Goal: Find specific page/section: Find specific page/section

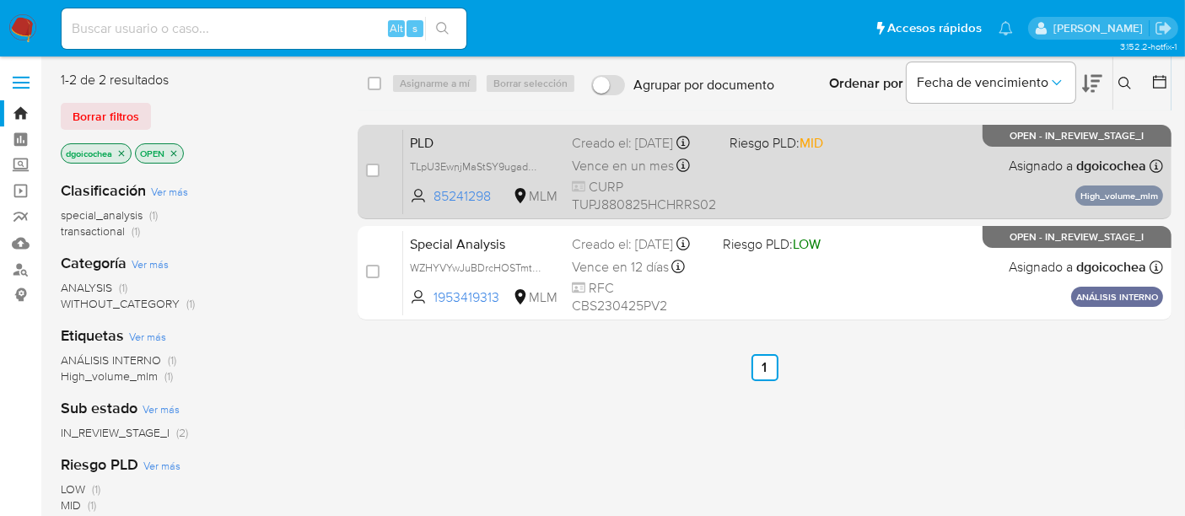
click at [415, 143] on span "PLD" at bounding box center [484, 142] width 148 height 22
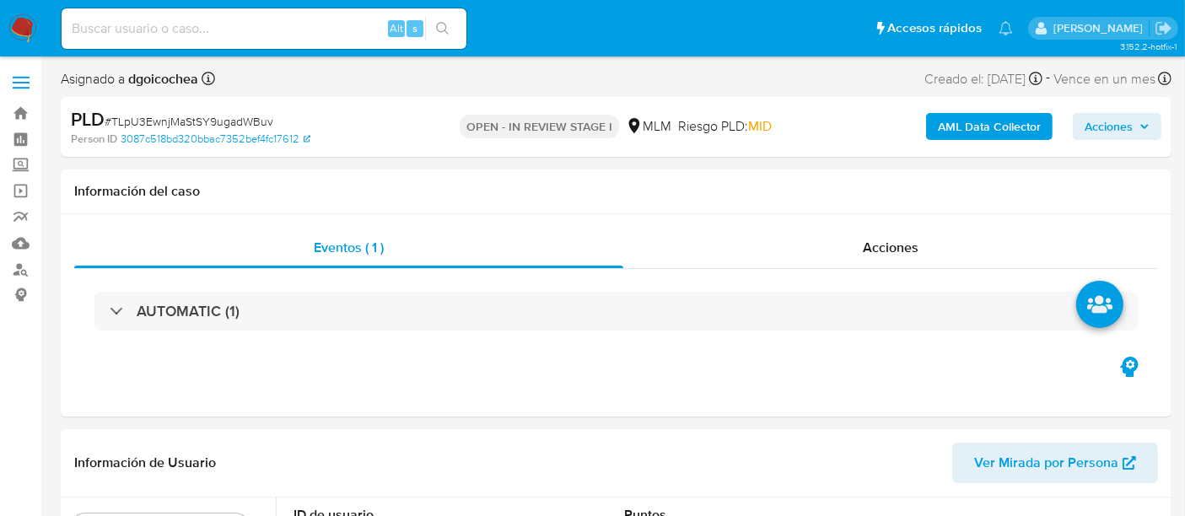
select select "10"
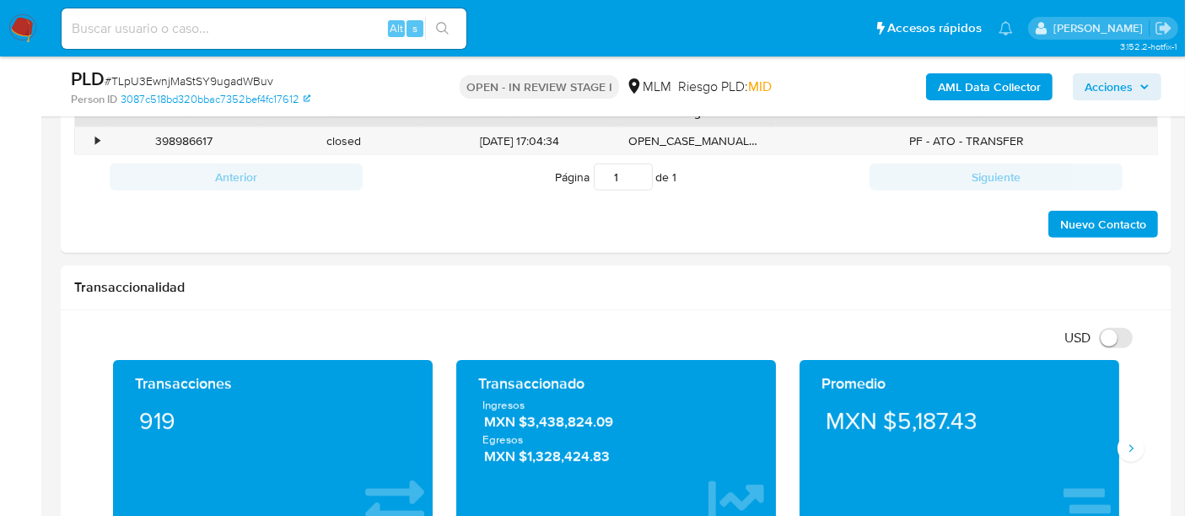
scroll to position [1031, 0]
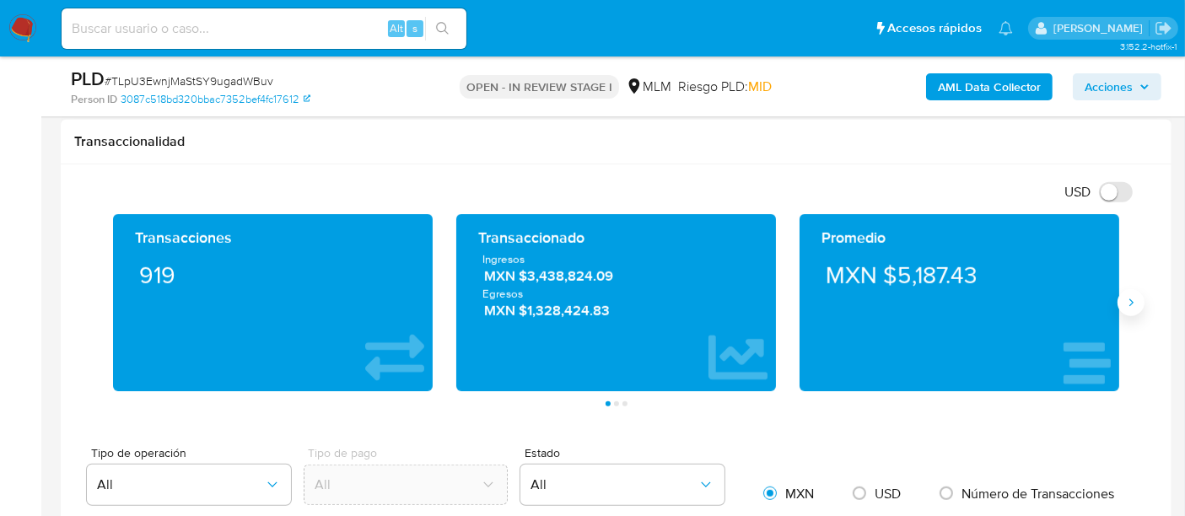
click at [1130, 302] on icon "Siguiente" at bounding box center [1130, 302] width 13 height 13
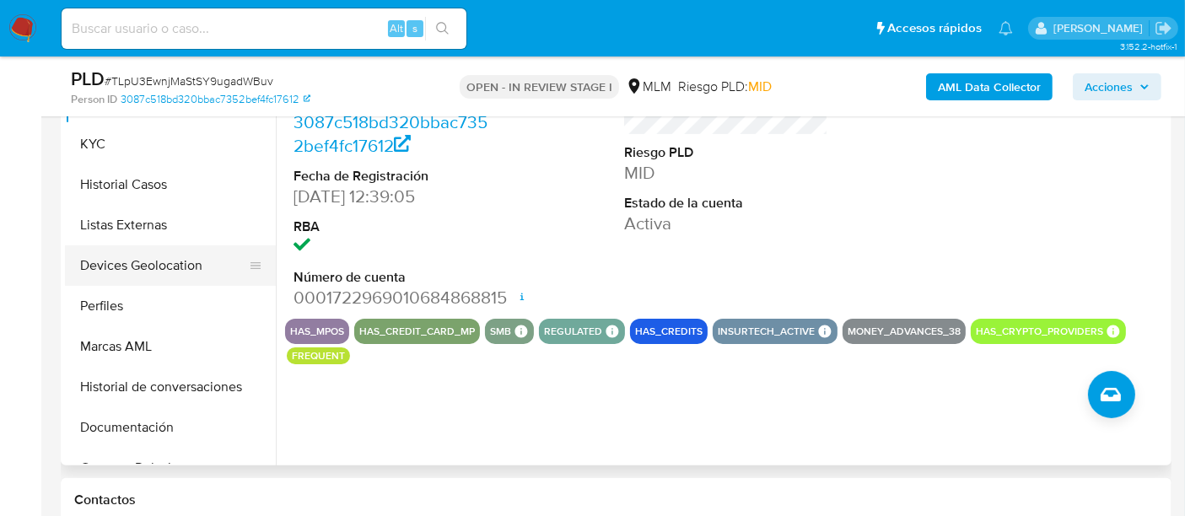
scroll to position [374, 0]
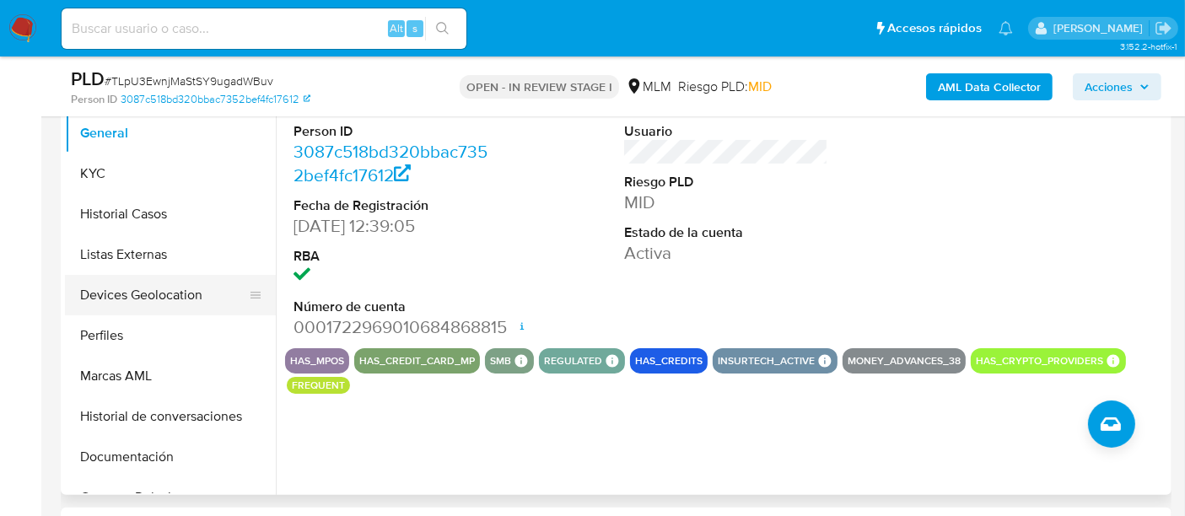
click at [178, 312] on button "Devices Geolocation" at bounding box center [163, 295] width 197 height 40
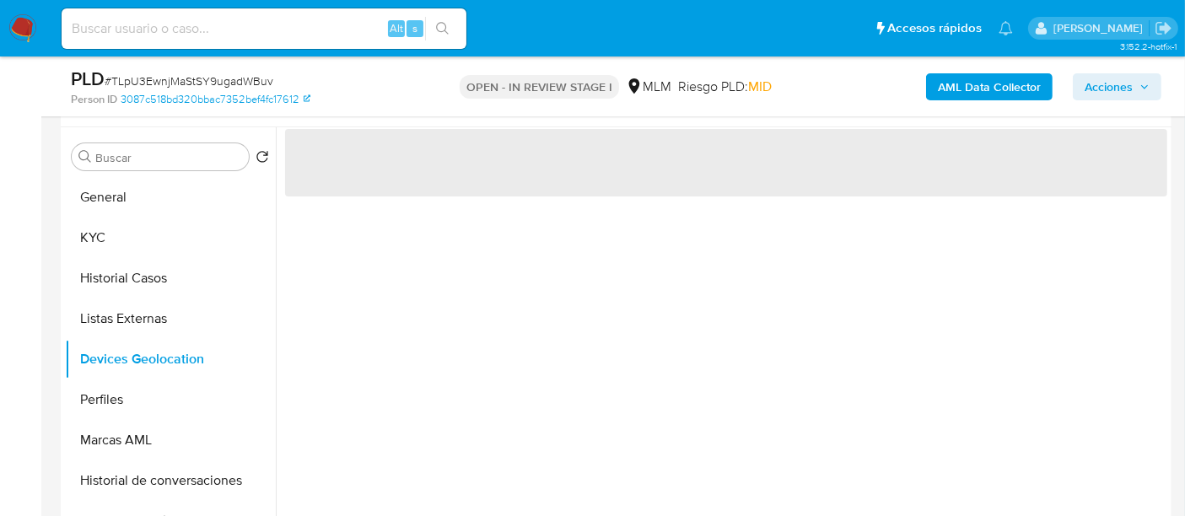
scroll to position [281, 0]
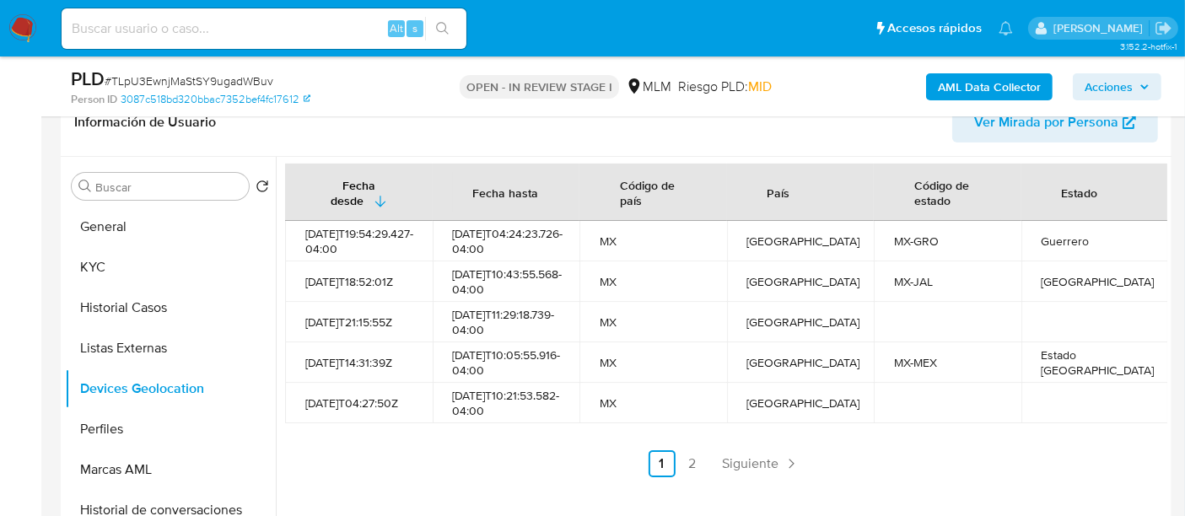
click at [511, 473] on ul "Anterior 1 2 Siguiente" at bounding box center [726, 463] width 882 height 27
click at [747, 471] on div "Fecha desde Fecha hasta Código de país País Código de estado Estado 2025-05-07T…" at bounding box center [726, 321] width 882 height 314
click at [751, 471] on span "Siguiente" at bounding box center [751, 463] width 57 height 13
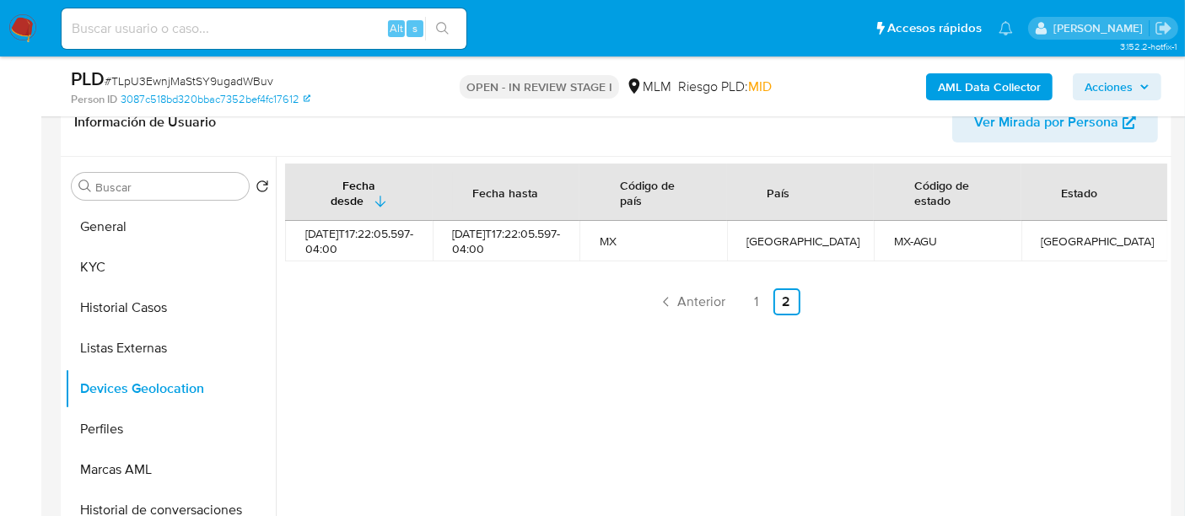
click at [526, 413] on div "Fecha desde Fecha hasta Código de país País Código de estado Estado 2025-07-15T…" at bounding box center [721, 373] width 891 height 432
click at [753, 304] on link "1" at bounding box center [756, 301] width 27 height 27
